Goal: Information Seeking & Learning: Check status

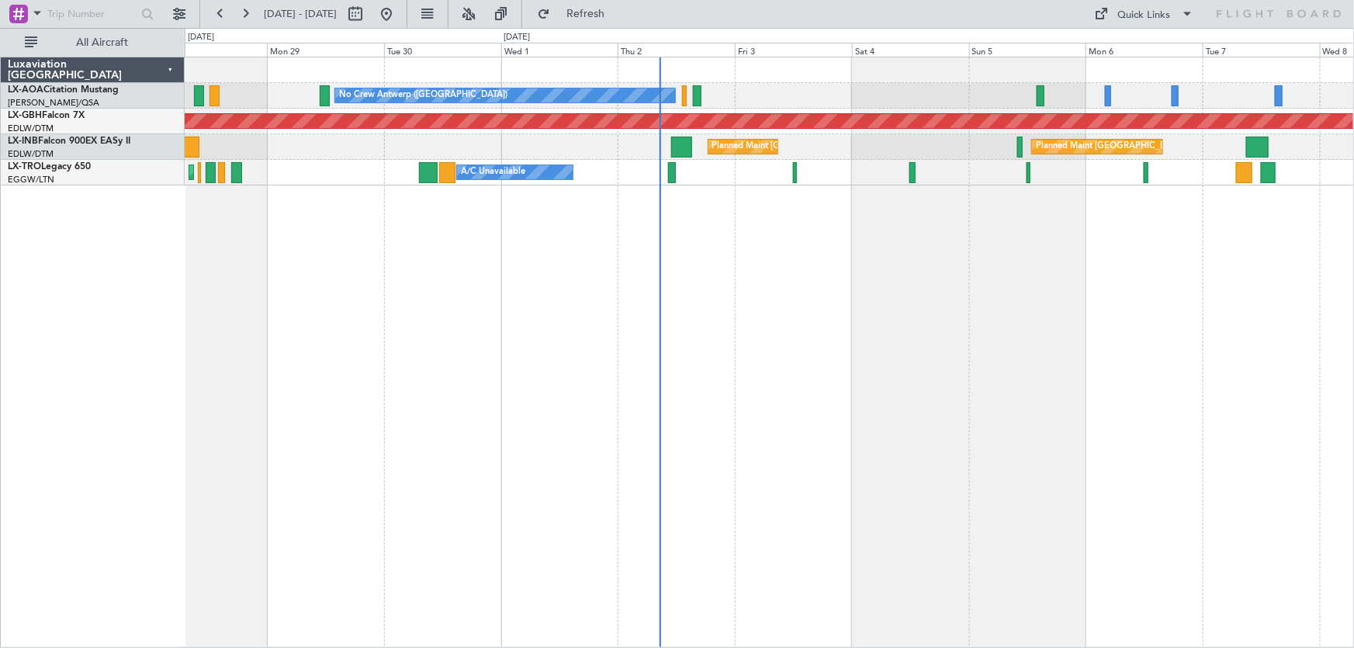
click at [912, 362] on div "No Crew Antwerp ([GEOGRAPHIC_DATA]) Planned Maint Nurnberg Planned Maint [GEOGR…" at bounding box center [770, 352] width 1170 height 591
click at [930, 293] on div "No Crew Antwerp ([GEOGRAPHIC_DATA]) Planned Maint Nurnberg Planned Maint [GEOGR…" at bounding box center [770, 352] width 1170 height 591
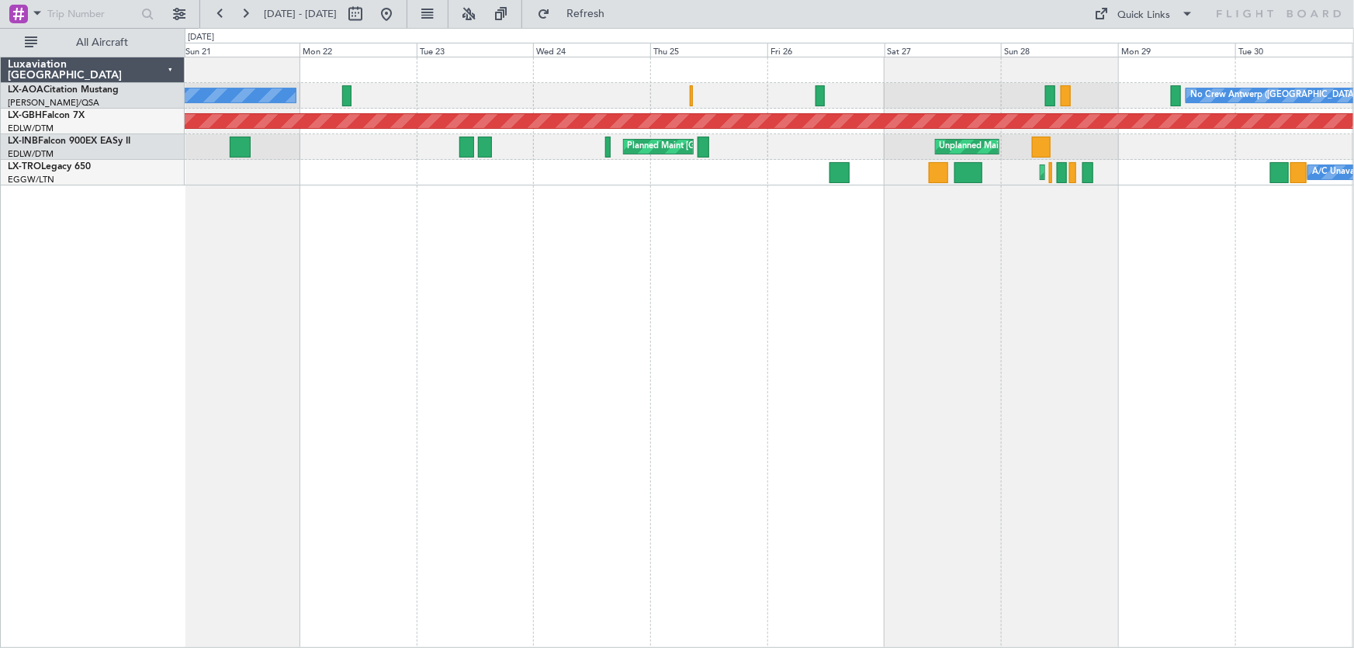
click at [1353, 395] on html "[DATE] - [DATE] Refresh Quick Links All Aircraft No Crew [GEOGRAPHIC_DATA] ([GE…" at bounding box center [677, 324] width 1354 height 648
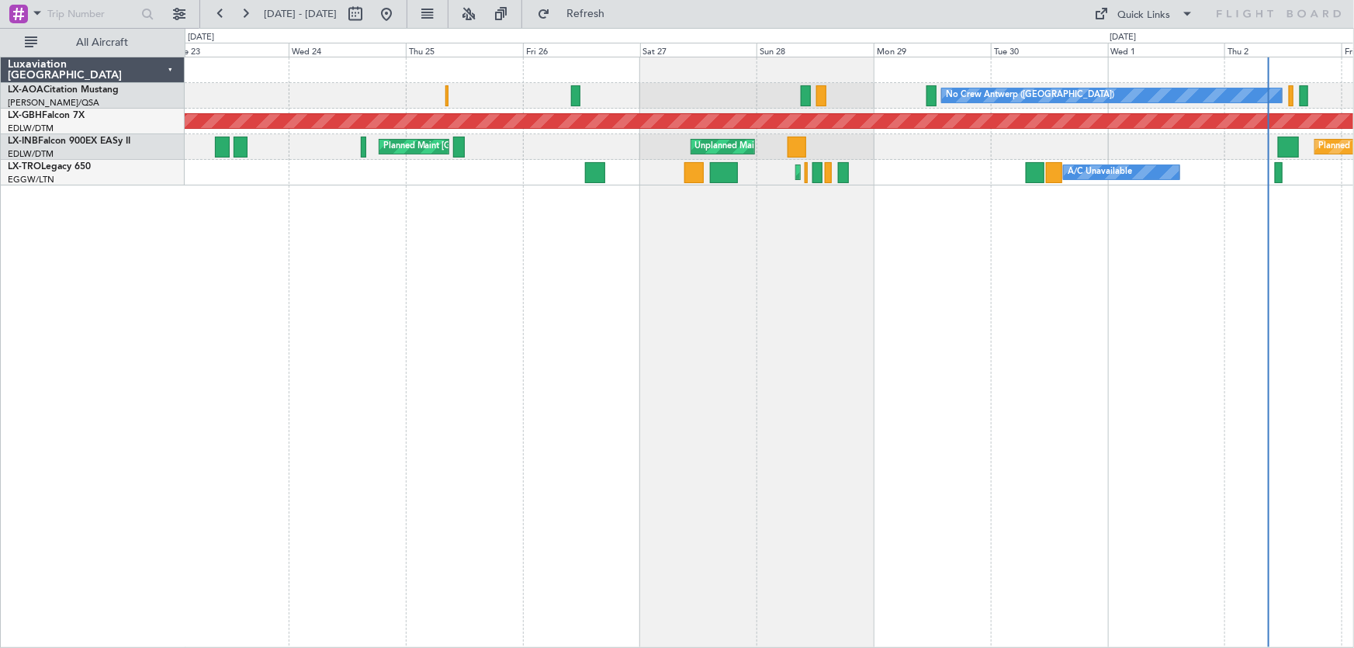
click at [138, 450] on div "No Crew Antwerp ([GEOGRAPHIC_DATA]) No [GEOGRAPHIC_DATA] ([GEOGRAPHIC_DATA]) Pl…" at bounding box center [677, 338] width 1354 height 620
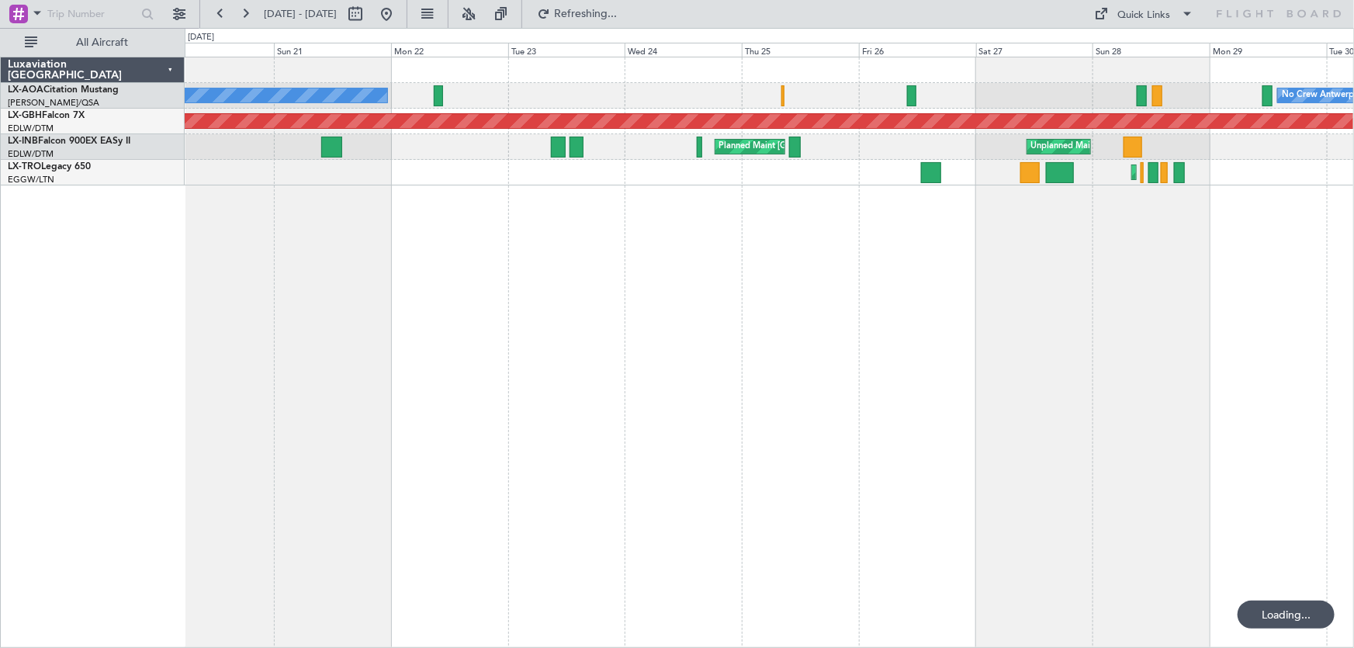
click at [621, 434] on div "No Crew Nice ([GEOGRAPHIC_DATA]) No Crew [GEOGRAPHIC_DATA] ([GEOGRAPHIC_DATA]) …" at bounding box center [770, 352] width 1170 height 591
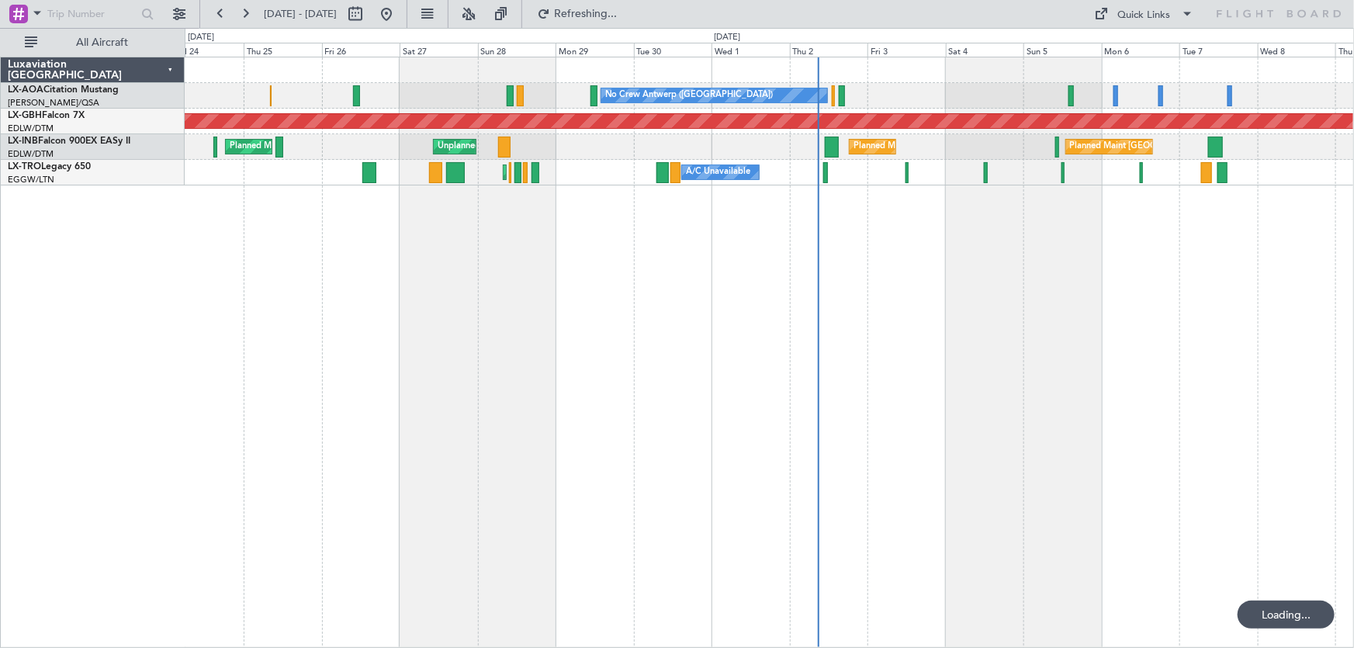
click at [455, 352] on div "No Crew Antwerp ([GEOGRAPHIC_DATA]) No Crew [GEOGRAPHIC_DATA] ([GEOGRAPHIC_DATA…" at bounding box center [770, 352] width 1170 height 591
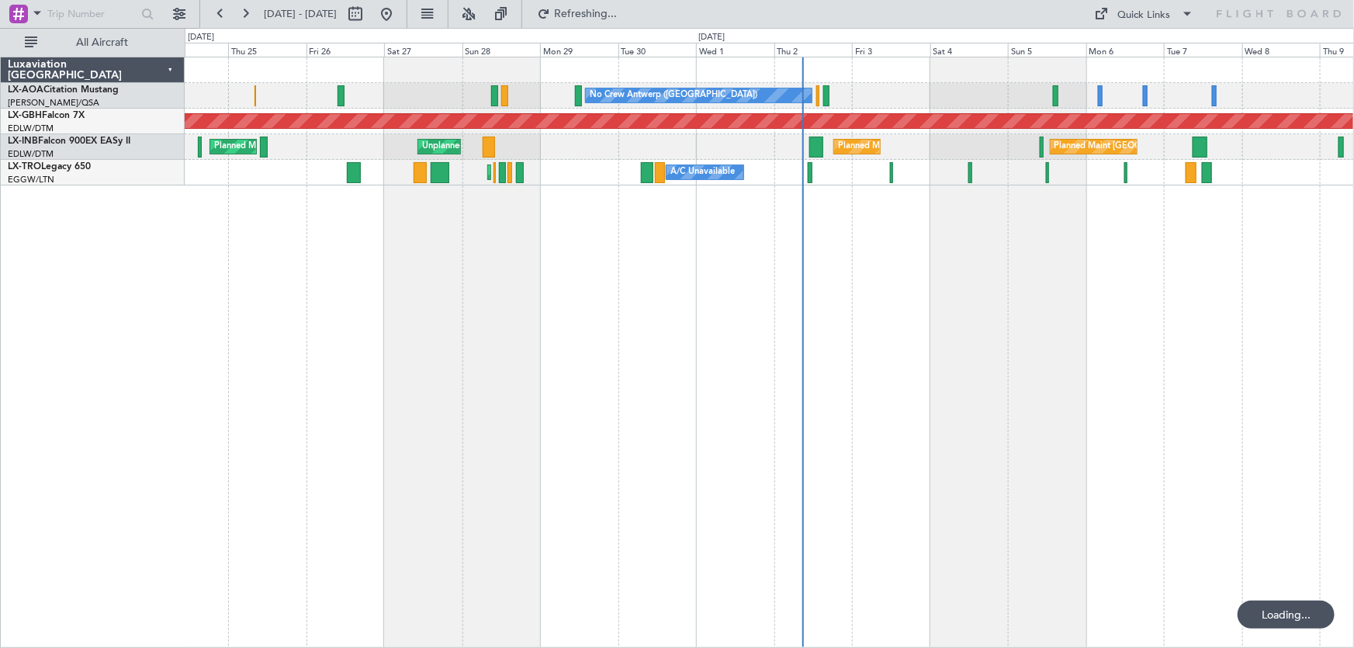
click at [885, 339] on div "No Crew Antwerp ([GEOGRAPHIC_DATA]) No Crew [GEOGRAPHIC_DATA] ([GEOGRAPHIC_DATA…" at bounding box center [770, 352] width 1170 height 591
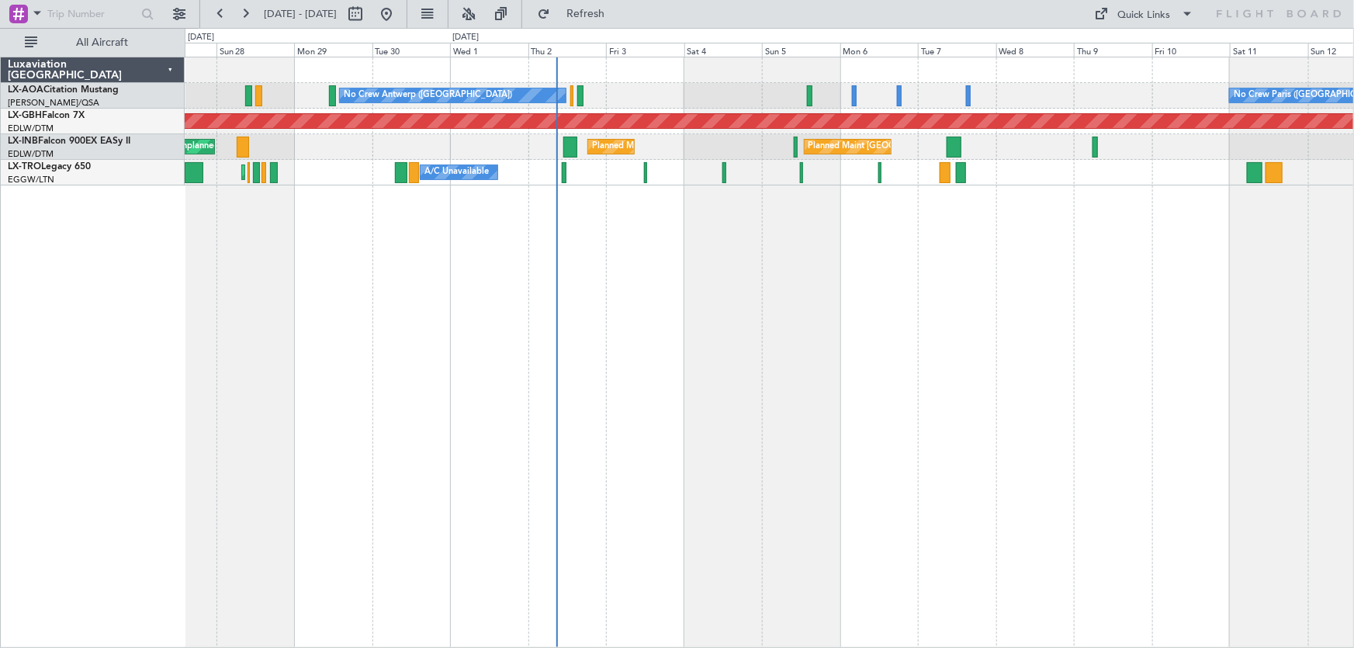
click at [1055, 347] on div "No Crew Antwerp ([GEOGRAPHIC_DATA]) No Crew [GEOGRAPHIC_DATA] ([GEOGRAPHIC_DATA…" at bounding box center [770, 352] width 1170 height 591
click at [1024, 399] on div "No Crew Antwerp ([GEOGRAPHIC_DATA]) No Crew [GEOGRAPHIC_DATA] ([GEOGRAPHIC_DATA…" at bounding box center [770, 352] width 1170 height 591
click at [784, 336] on div "No Crew Paris ([GEOGRAPHIC_DATA]) No Crew [GEOGRAPHIC_DATA] ([GEOGRAPHIC_DATA])…" at bounding box center [770, 352] width 1170 height 591
